Goal: Task Accomplishment & Management: Manage account settings

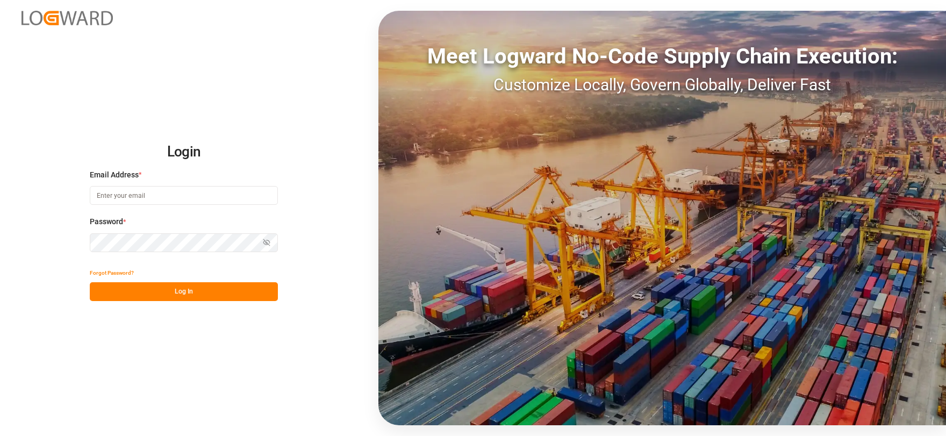
type input "[EMAIL_ADDRESS][DOMAIN_NAME]"
click at [211, 293] on button "Log In" at bounding box center [184, 291] width 188 height 19
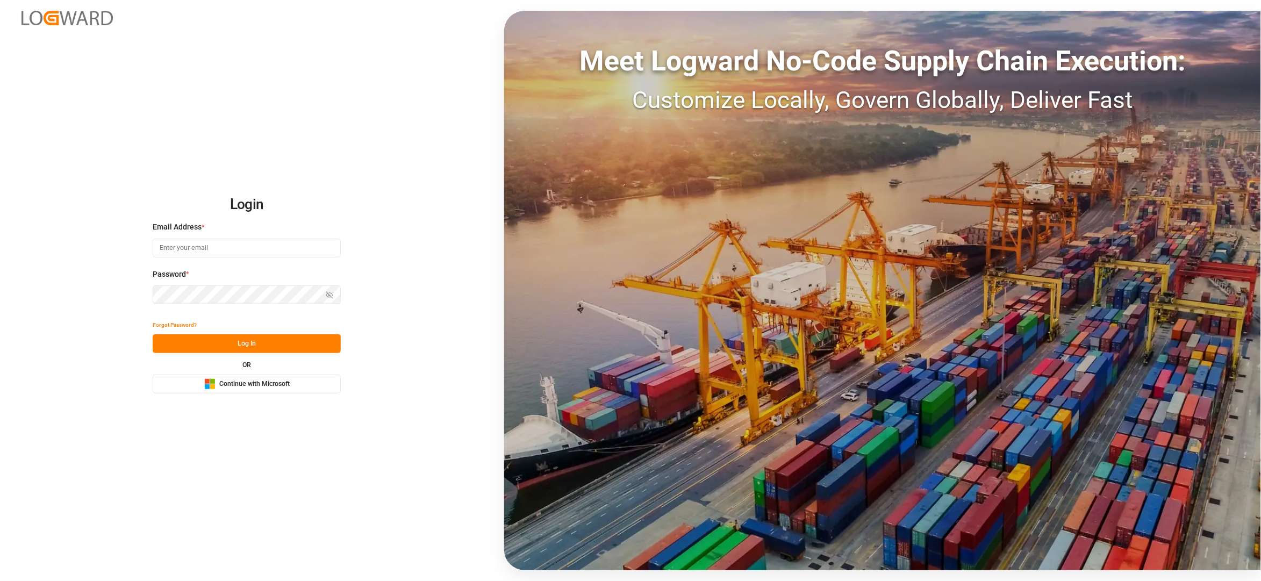
type input "[EMAIL_ADDRESS][DOMAIN_NAME]"
click at [279, 332] on div "Forgot Password?" at bounding box center [247, 325] width 188 height 19
click at [271, 350] on button "Log In" at bounding box center [247, 343] width 188 height 19
